Goal: Information Seeking & Learning: Learn about a topic

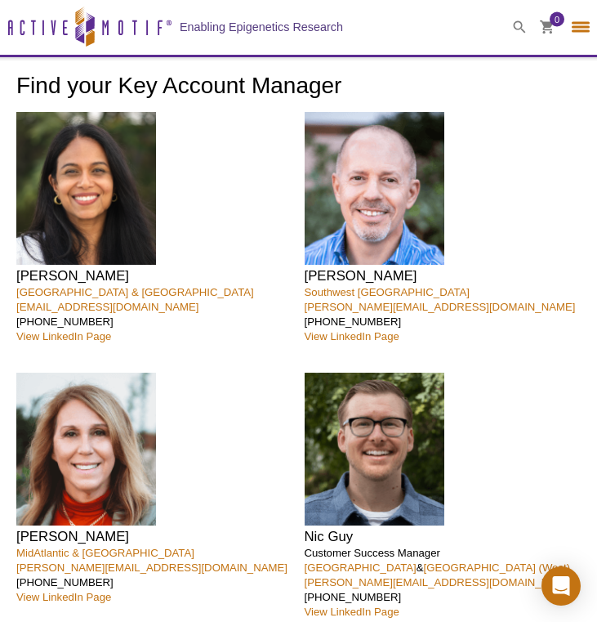
select select "[GEOGRAPHIC_DATA]"
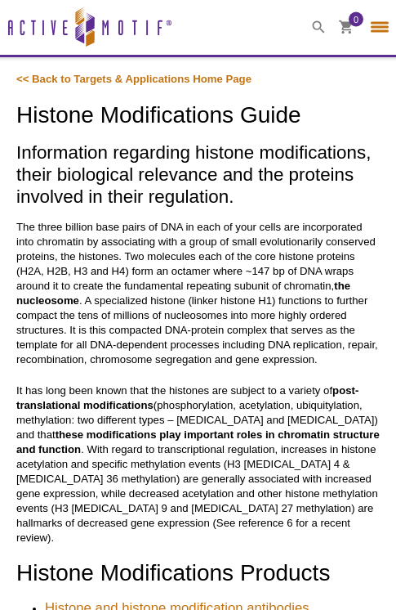
select select "[GEOGRAPHIC_DATA]"
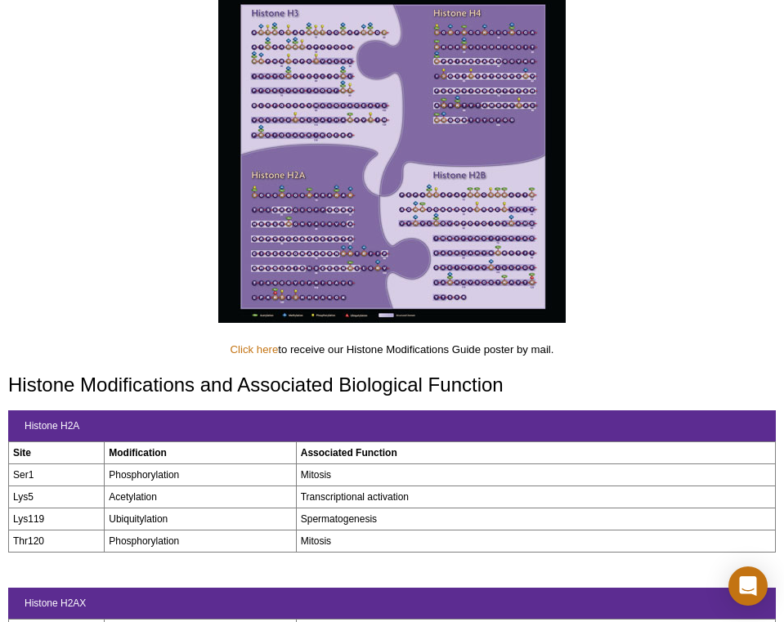
scroll to position [627, 0]
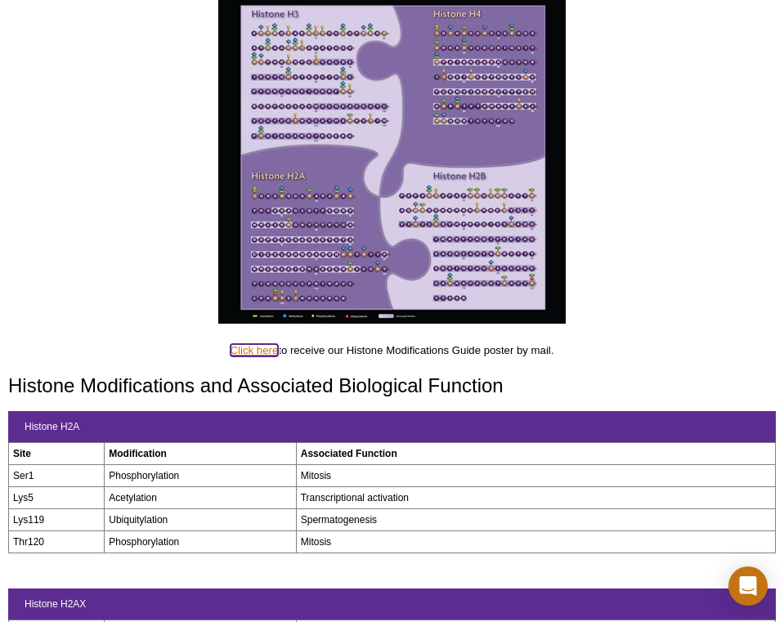
click at [248, 351] on link "Click here" at bounding box center [254, 350] width 48 height 12
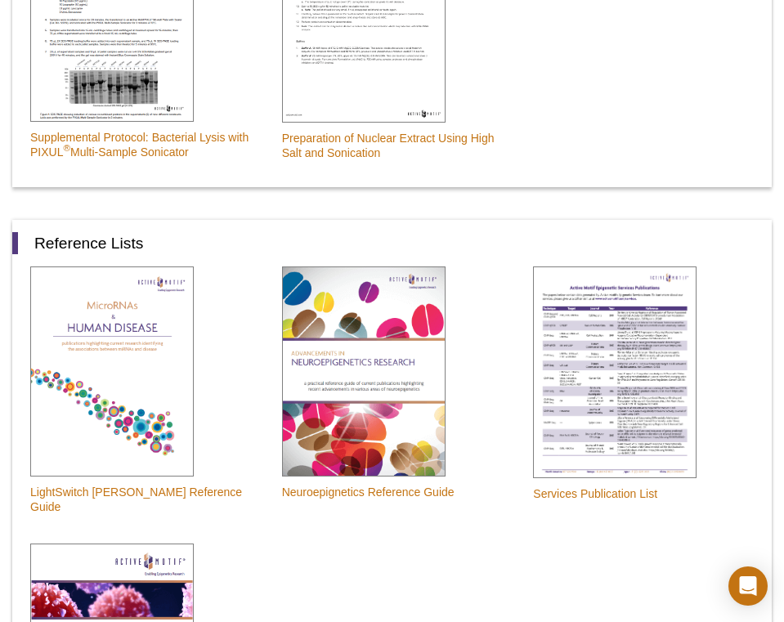
scroll to position [1869, 0]
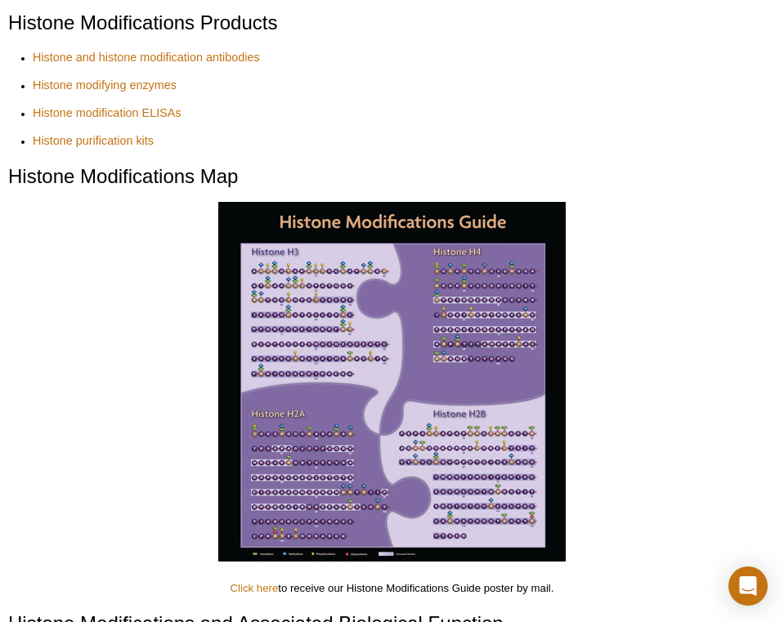
scroll to position [387, 0]
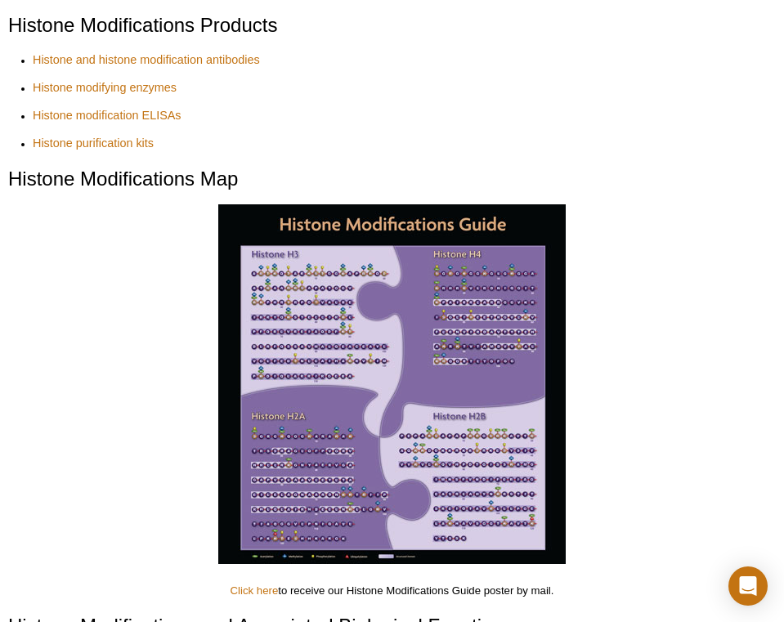
click at [293, 304] on img at bounding box center [391, 384] width 347 height 360
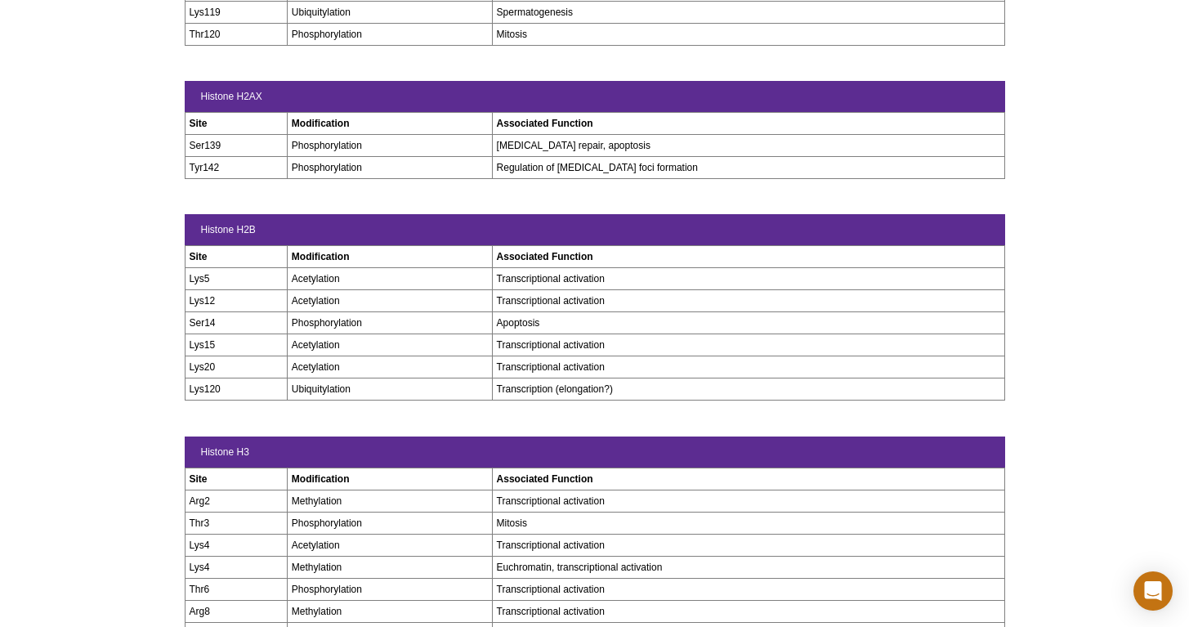
scroll to position [0, 0]
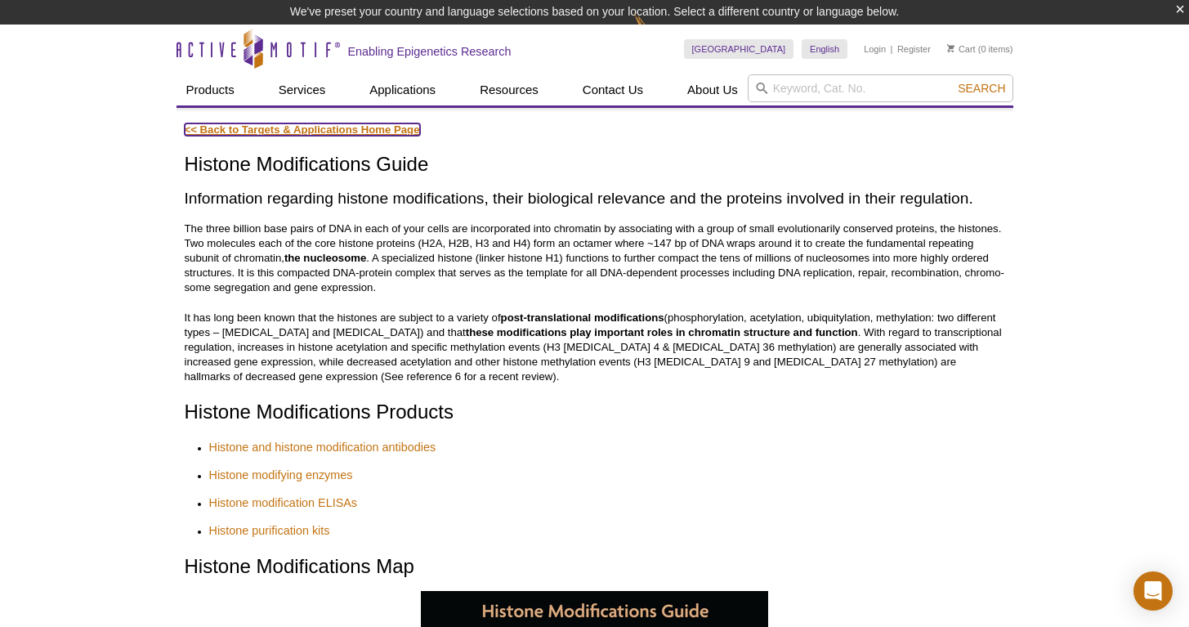
click at [373, 128] on link "<< Back to Targets & Applications Home Page" at bounding box center [302, 129] width 235 height 12
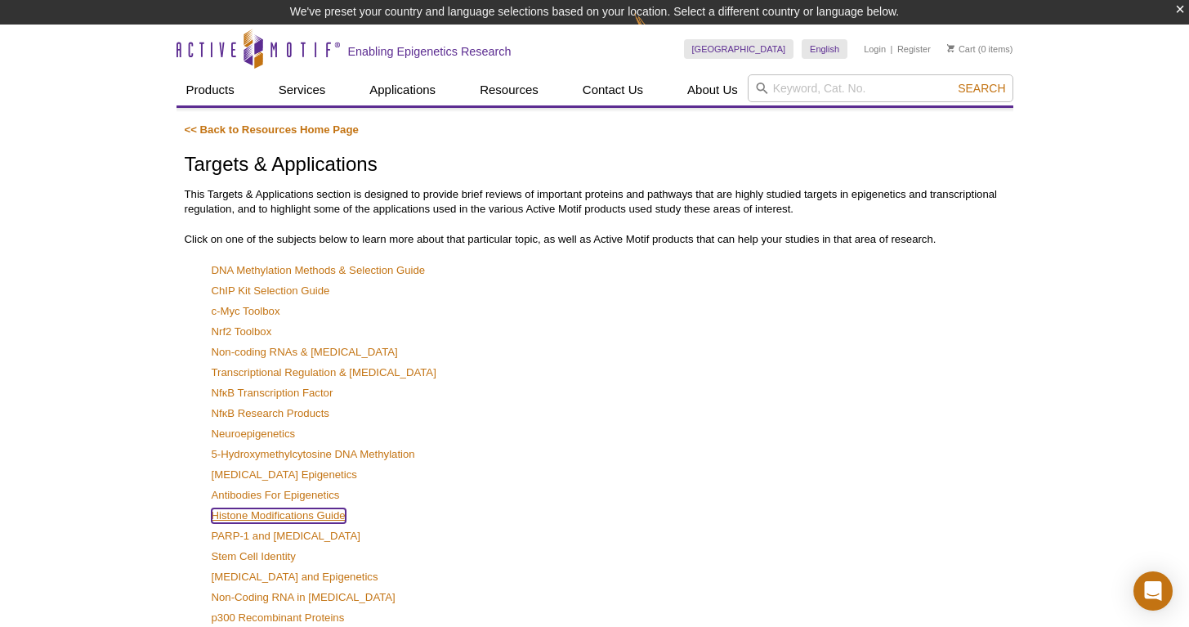
click at [308, 516] on link "Histone Modifications Guide" at bounding box center [279, 515] width 134 height 15
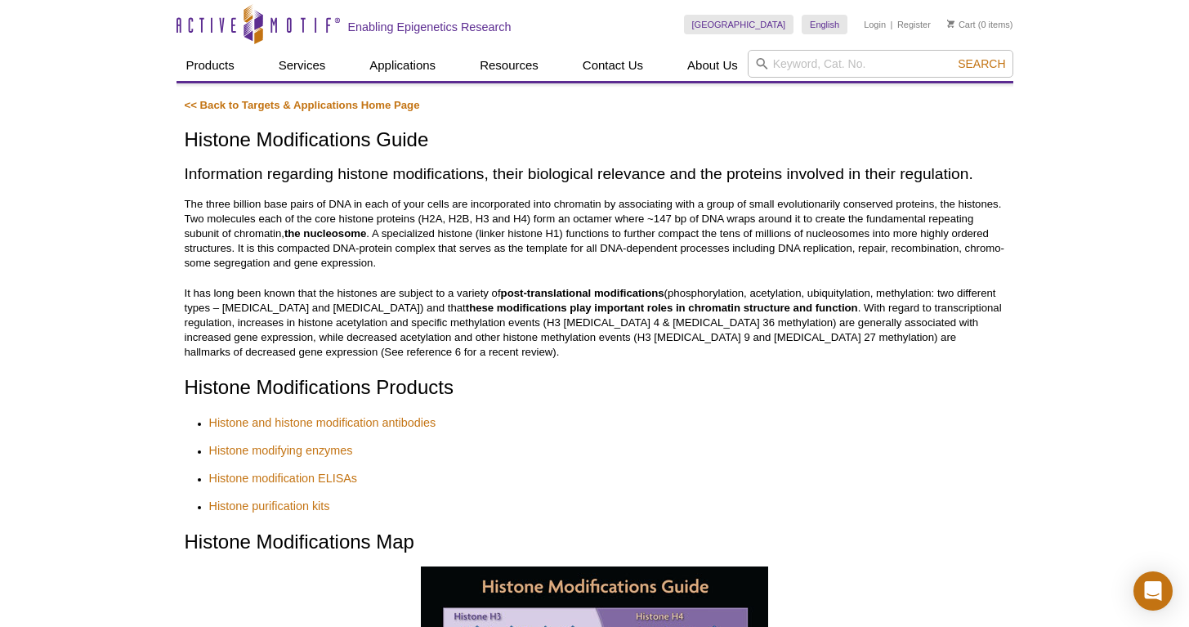
click at [911, 322] on p "It has long been known that the histones are subject to a variety of post-trans…" at bounding box center [595, 323] width 820 height 74
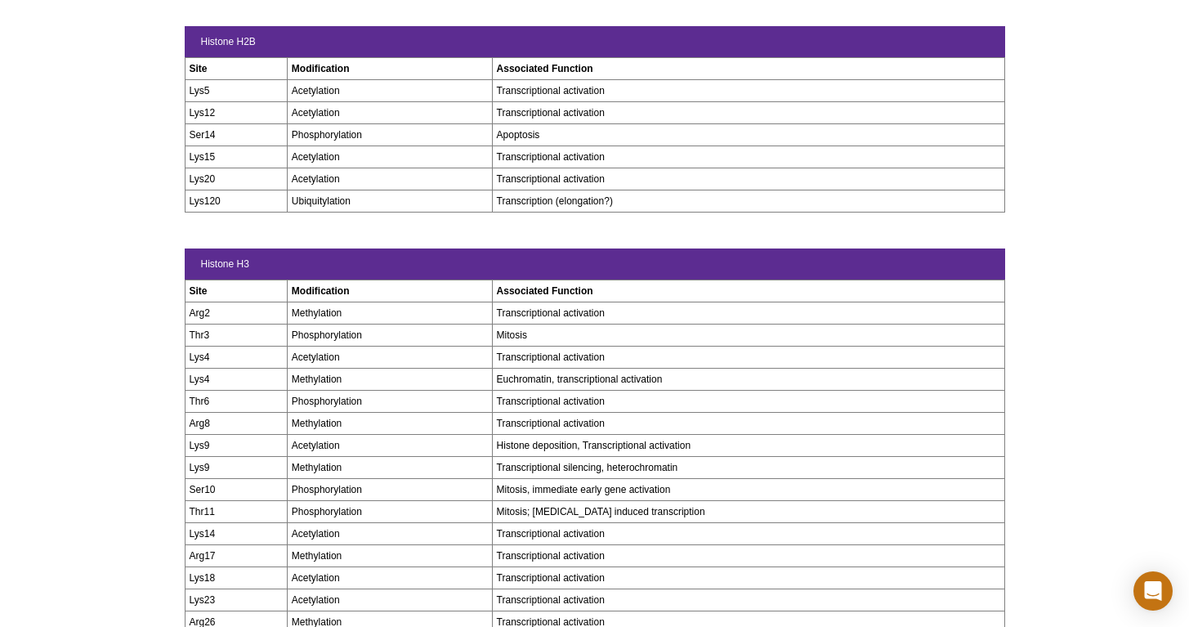
scroll to position [803, 0]
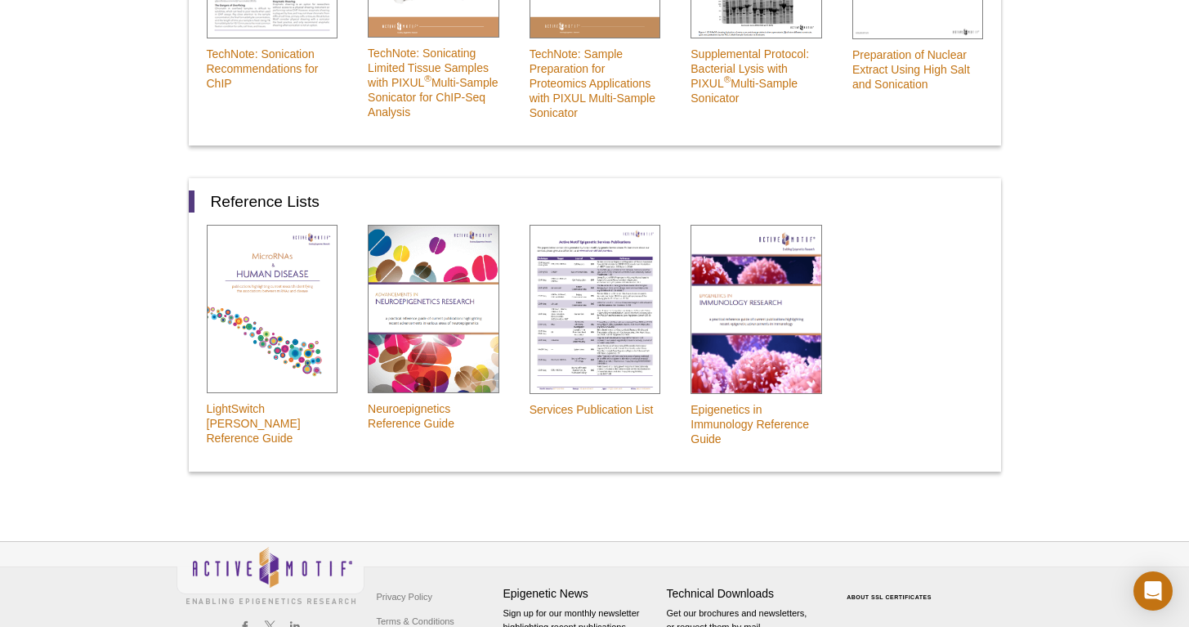
scroll to position [1387, 0]
